Goal: Task Accomplishment & Management: Manage account settings

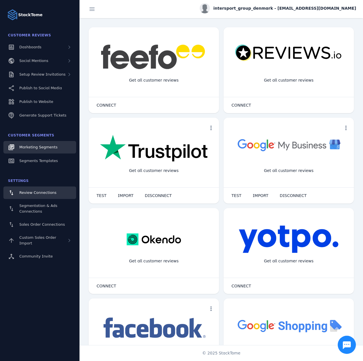
click at [38, 149] on span "Marketing Segments" at bounding box center [38, 147] width 38 height 4
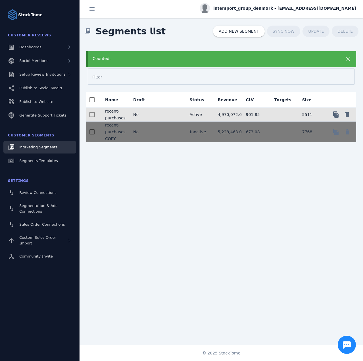
click at [164, 114] on mat-cell at bounding box center [171, 115] width 28 height 14
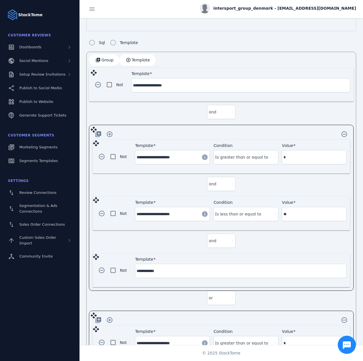
scroll to position [139, 0]
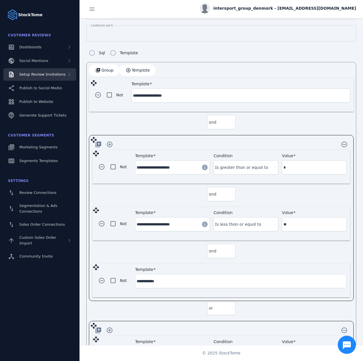
click at [48, 72] on span "Setup Review Invitations" at bounding box center [42, 74] width 46 height 4
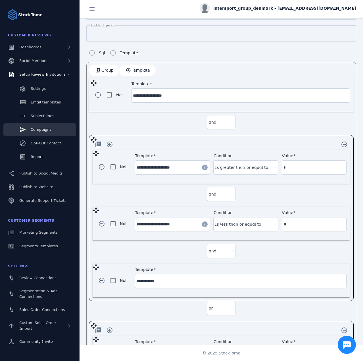
click at [40, 129] on span "Campaigns" at bounding box center [41, 129] width 21 height 4
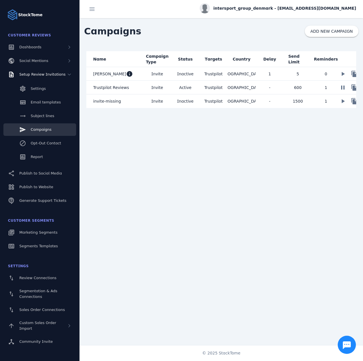
click at [124, 88] on span "Trustpilot Reviews" at bounding box center [111, 87] width 36 height 7
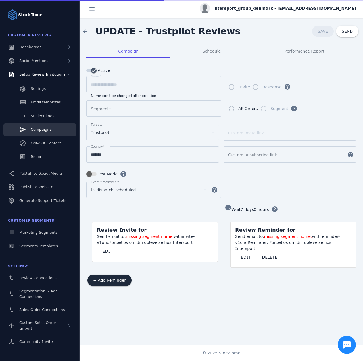
type input "**********"
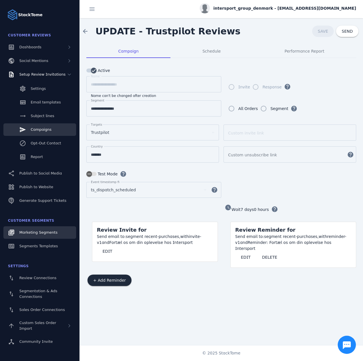
click at [30, 237] on link "Marketing Segments" at bounding box center [39, 232] width 73 height 13
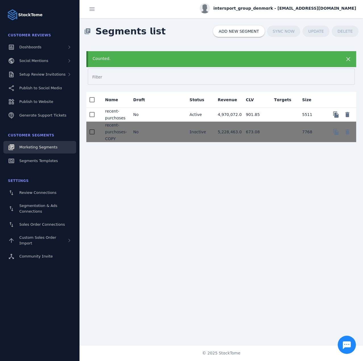
click at [142, 109] on mat-cell "No" at bounding box center [143, 115] width 28 height 14
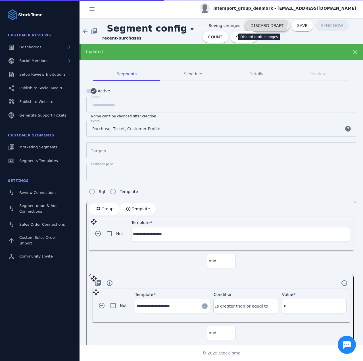
click at [249, 21] on span at bounding box center [267, 26] width 44 height 14
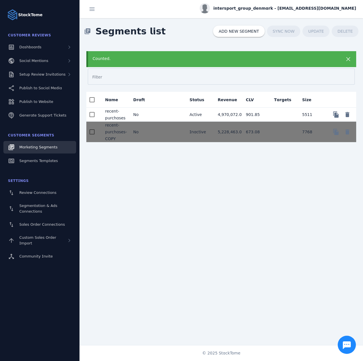
click at [158, 116] on mat-cell at bounding box center [171, 115] width 28 height 14
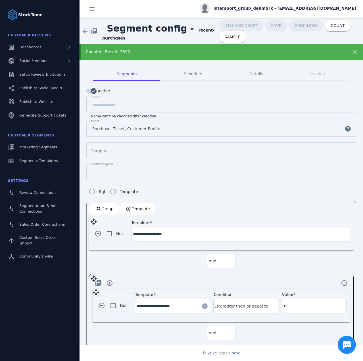
click at [294, 10] on span "intersport_group_denmark - [EMAIL_ADDRESS][DOMAIN_NAME]" at bounding box center [285, 8] width 143 height 6
click at [325, 58] on icon at bounding box center [323, 54] width 7 height 7
